Goal: Task Accomplishment & Management: Manage account settings

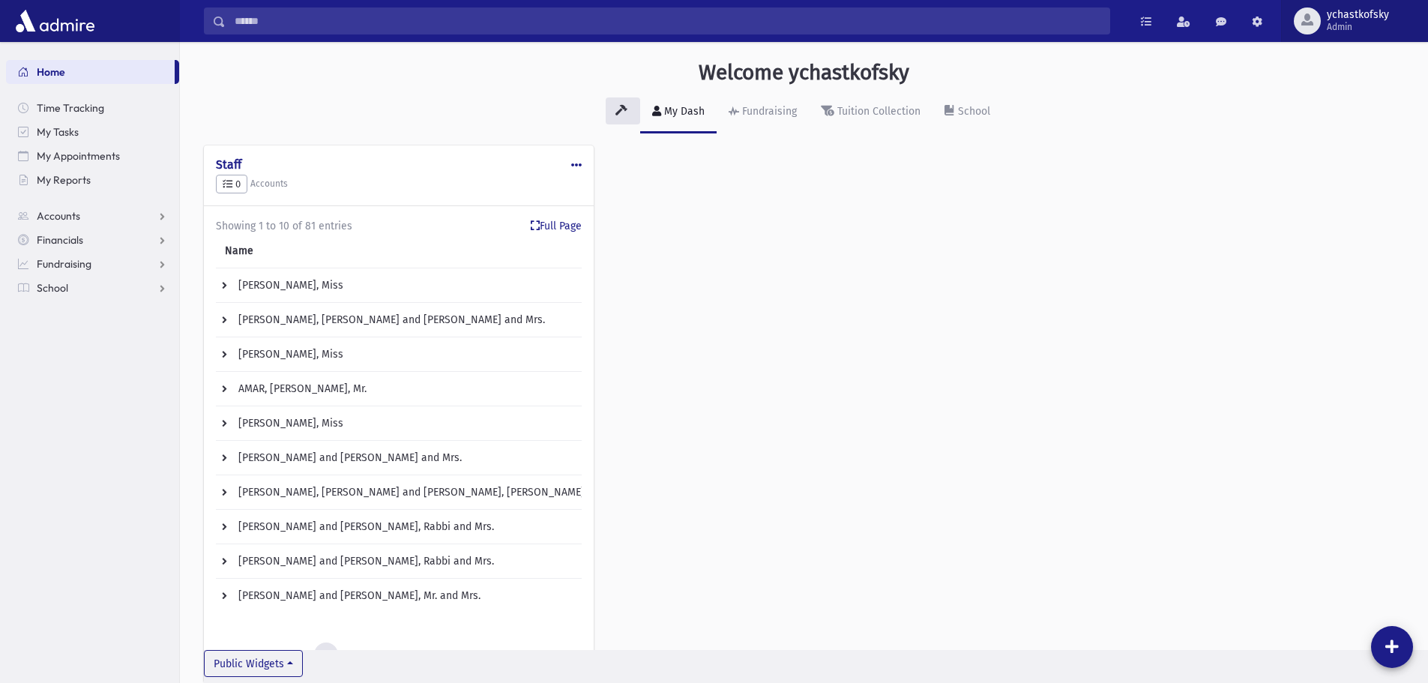
click at [1346, 34] on button "ychastkofsky Admin" at bounding box center [1354, 21] width 147 height 42
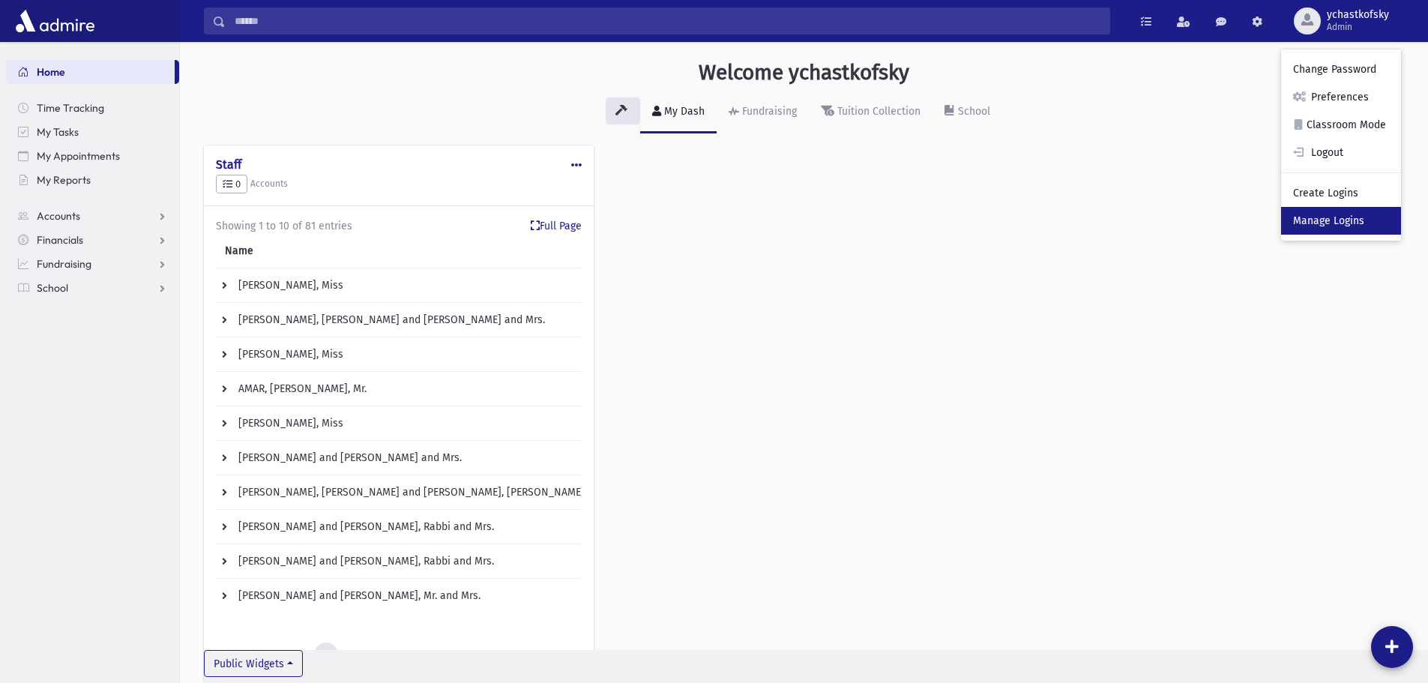
click at [1330, 223] on link "Manage Logins" at bounding box center [1341, 221] width 120 height 28
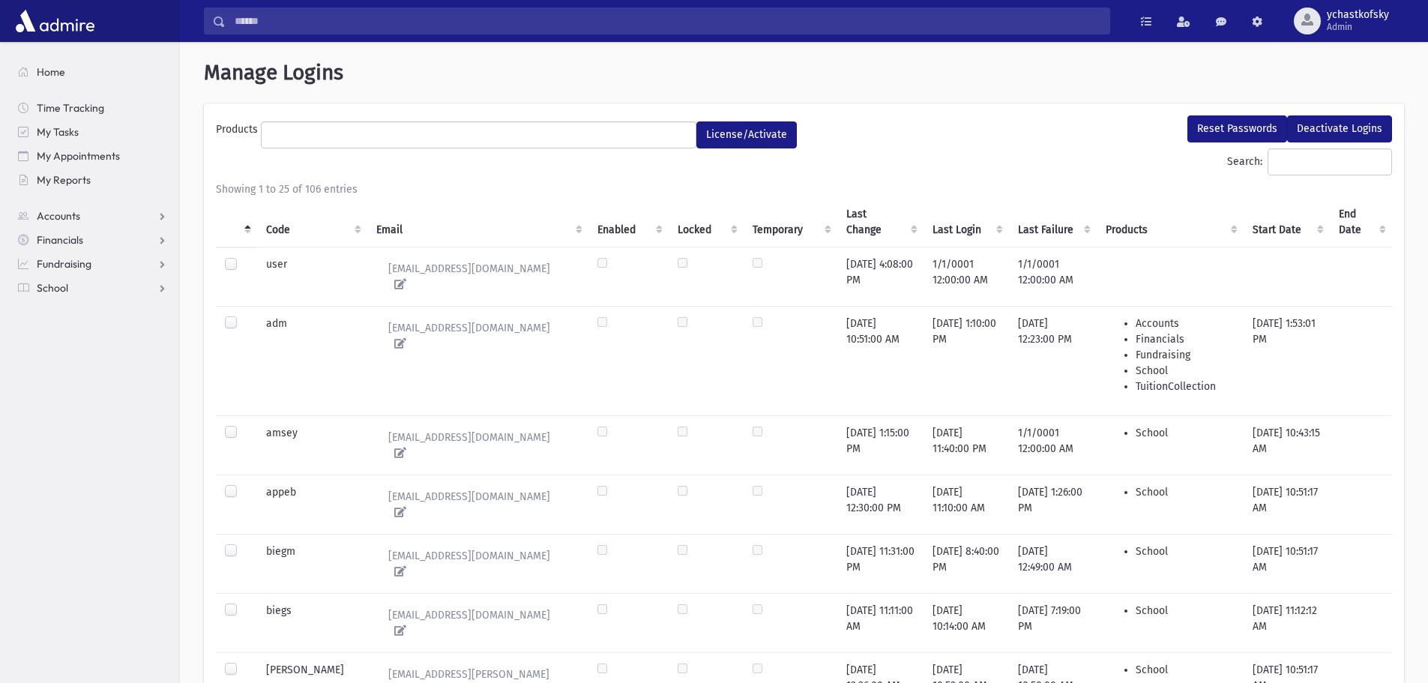
select select
click at [1038, 220] on th "Last Failure" at bounding box center [1053, 222] width 88 height 50
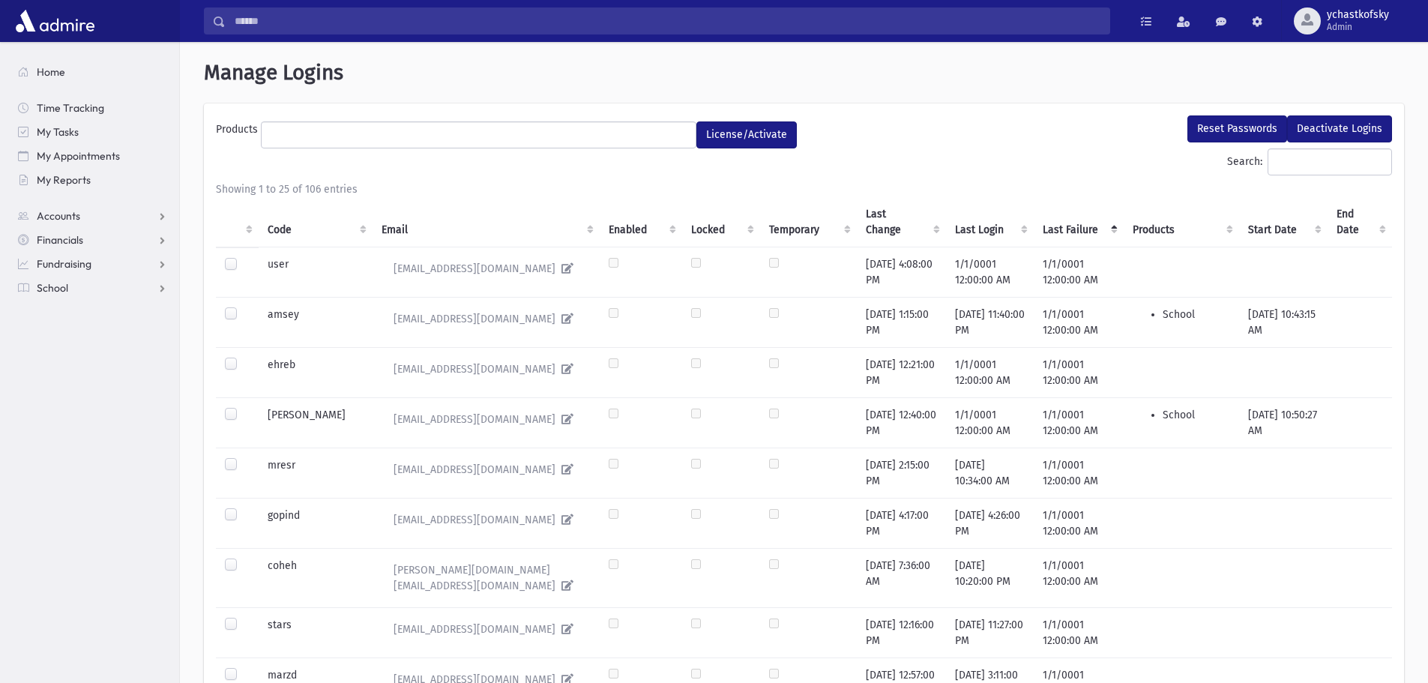
click at [1042, 225] on th "Last Failure" at bounding box center [1078, 222] width 90 height 50
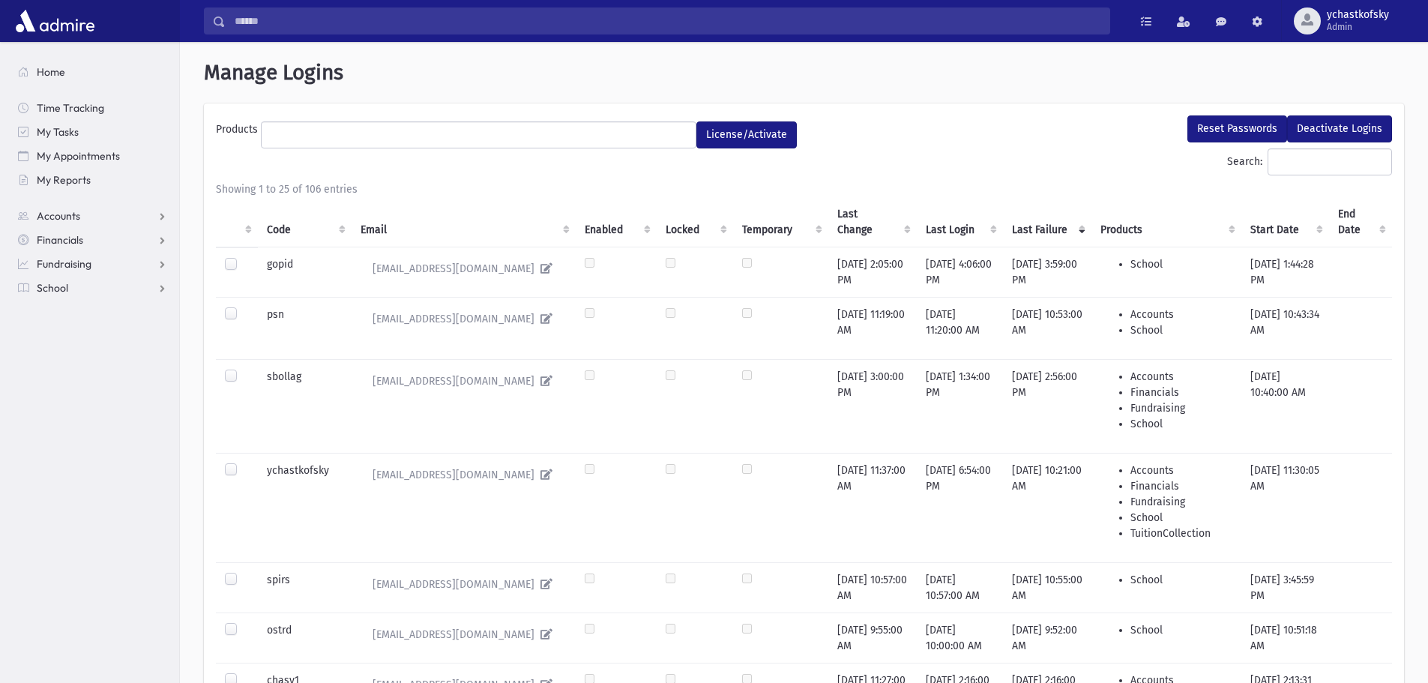
click at [243, 257] on label at bounding box center [243, 257] width 0 height 0
click at [1210, 127] on button "Reset Passwords" at bounding box center [1237, 128] width 100 height 27
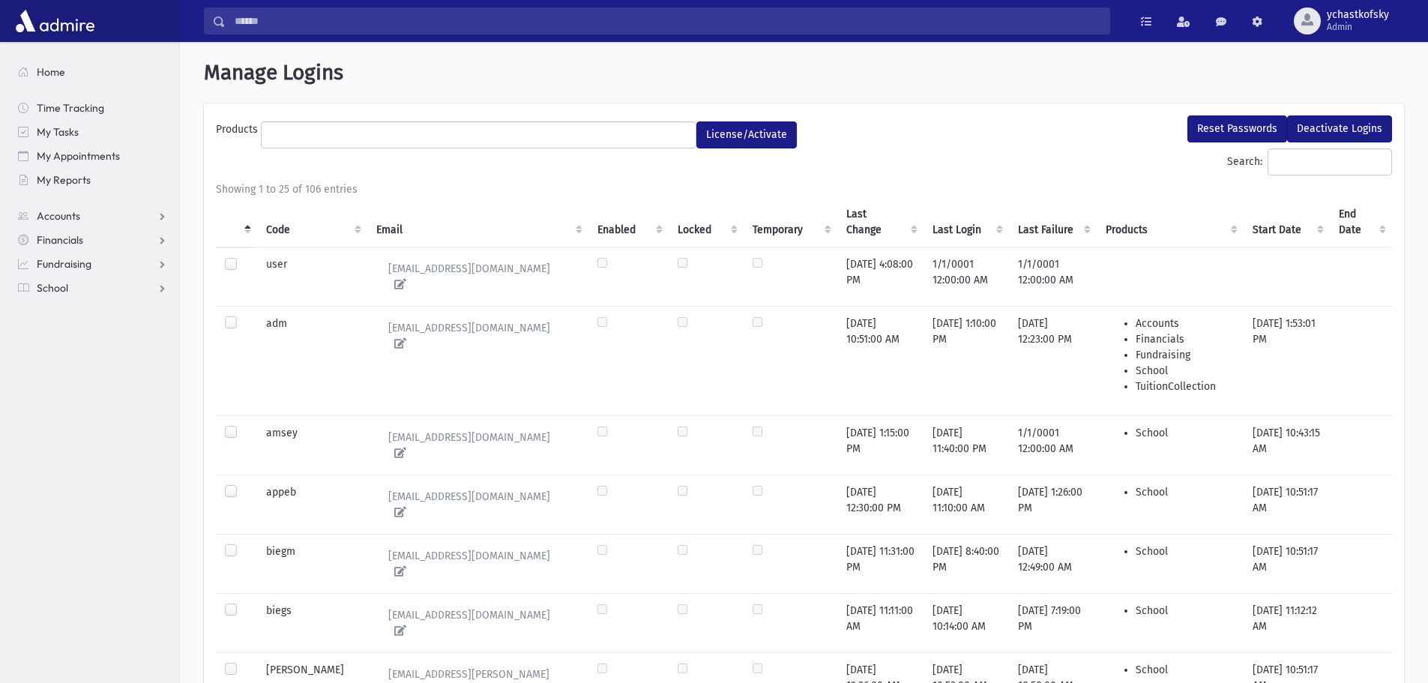
select select
